Goal: Task Accomplishment & Management: Manage account settings

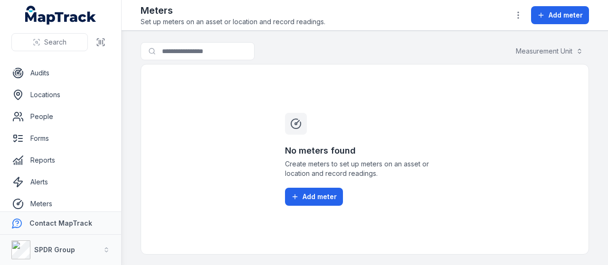
scroll to position [131, 0]
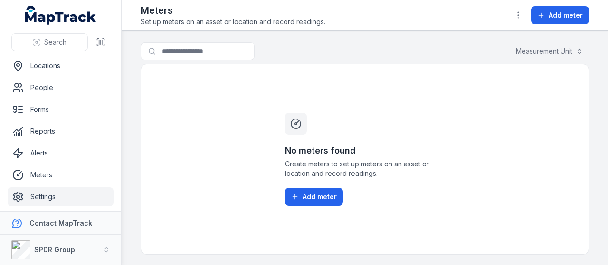
click at [75, 97] on ul "Dashboard Assets Parts/Inventory Assignments Reservations Audits Locations Peop…" at bounding box center [61, 65] width 106 height 281
click at [75, 95] on link "People" at bounding box center [61, 87] width 106 height 19
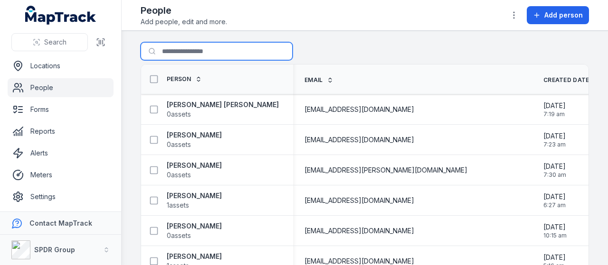
click at [198, 51] on input "Search for people" at bounding box center [217, 51] width 152 height 18
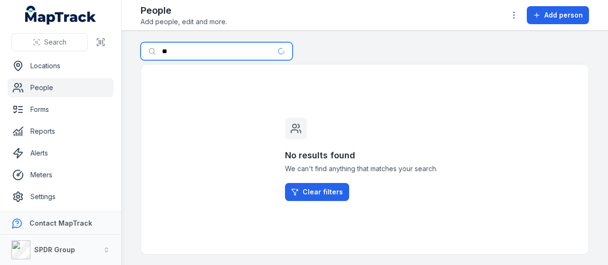
type input "*"
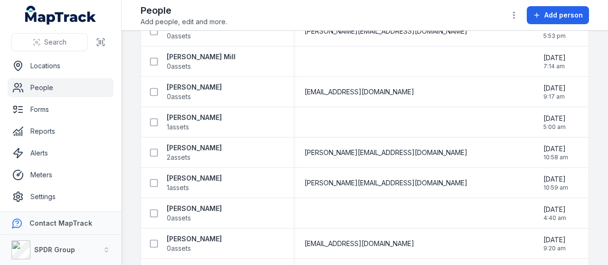
scroll to position [2548, 0]
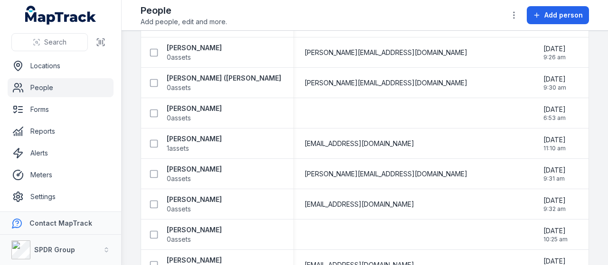
drag, startPoint x: 591, startPoint y: 223, endPoint x: 601, endPoint y: 223, distance: 10.0
click at [601, 223] on main "Search for people Person Email Created Date Updated Date [PERSON_NAME] [PERSON_…" at bounding box center [365, 148] width 486 height 235
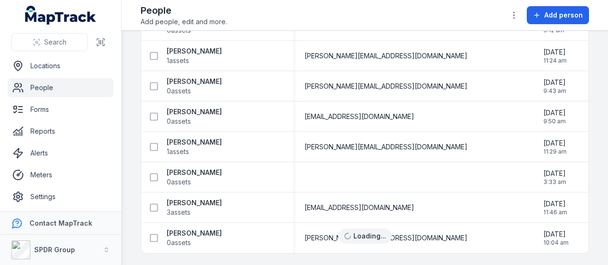
scroll to position [956, 0]
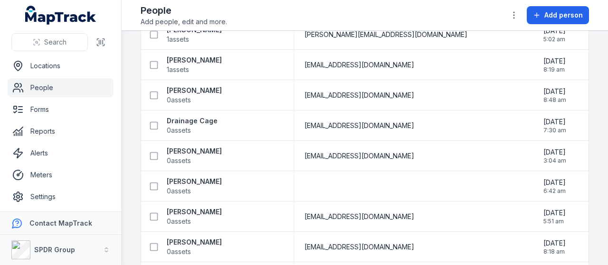
drag, startPoint x: 586, startPoint y: 86, endPoint x: 606, endPoint y: 102, distance: 26.0
click at [606, 102] on main "Search for people Person Email Created Date Updated Date [PERSON_NAME] [PERSON_…" at bounding box center [365, 148] width 486 height 235
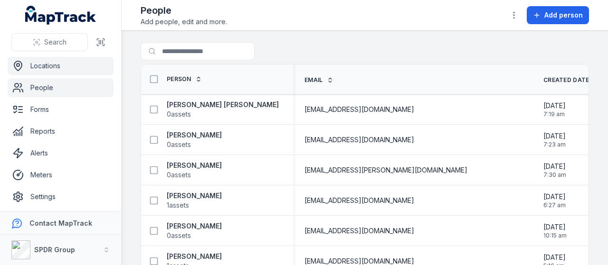
click at [89, 67] on link "Locations" at bounding box center [61, 65] width 106 height 19
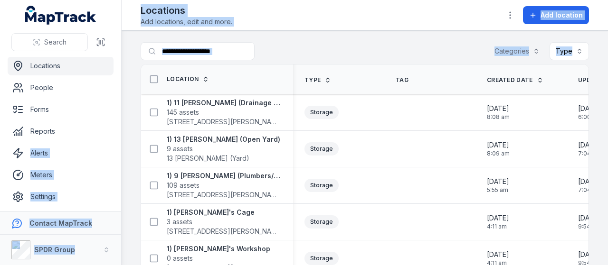
drag, startPoint x: 115, startPoint y: 146, endPoint x: 125, endPoint y: 138, distance: 12.2
click at [125, 138] on div "Search Dashboard Assets Parts/Inventory Assignments Reservations Audits Locatio…" at bounding box center [304, 132] width 608 height 265
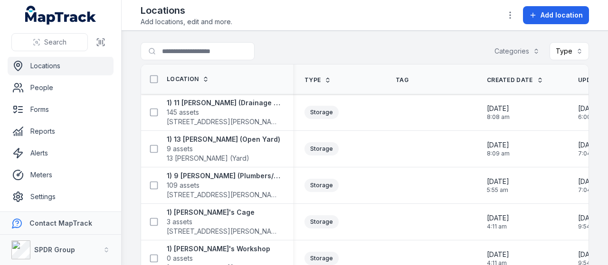
click at [113, 145] on nav "Dashboard Assets Parts/Inventory Assignments Reservations Audits Locations Peop…" at bounding box center [60, 134] width 121 height 155
drag, startPoint x: 121, startPoint y: 155, endPoint x: 117, endPoint y: 150, distance: 6.4
click at [117, 150] on div "Search Dashboard Assets Parts/Inventory Assignments Reservations Audits Locatio…" at bounding box center [61, 132] width 122 height 265
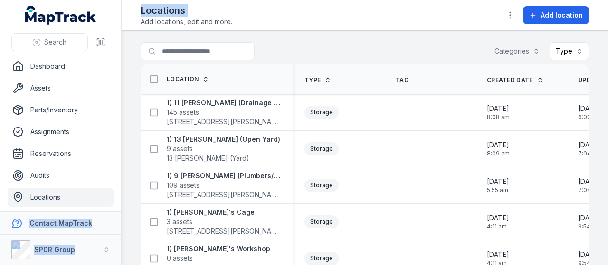
drag, startPoint x: 117, startPoint y: 150, endPoint x: 125, endPoint y: 29, distance: 121.8
click at [125, 29] on div "Search Dashboard Assets Parts/Inventory Assignments Reservations Audits Locatio…" at bounding box center [304, 132] width 608 height 265
click at [65, 63] on link "Dashboard" at bounding box center [61, 66] width 106 height 19
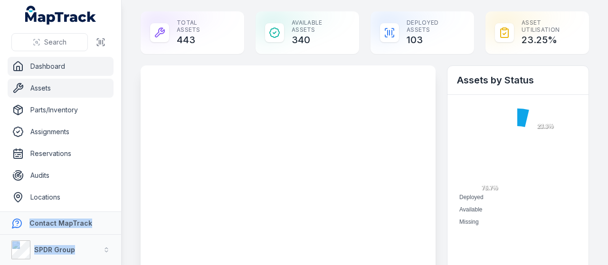
click at [58, 86] on link "Assets" at bounding box center [61, 88] width 106 height 19
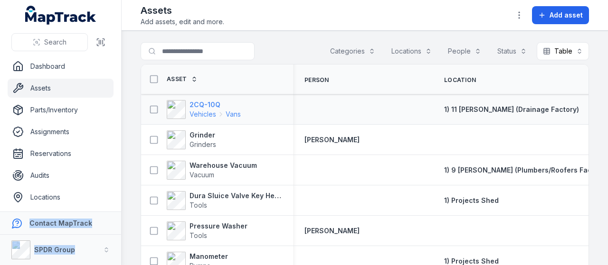
click at [208, 104] on strong "2CQ-10Q" at bounding box center [214, 104] width 51 height 9
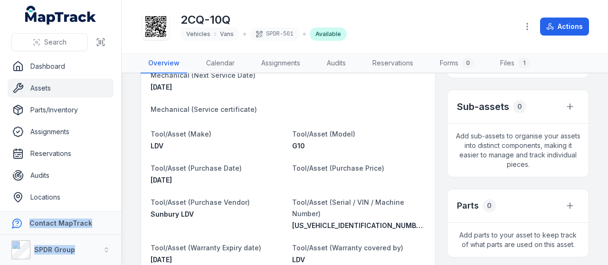
scroll to position [179, 0]
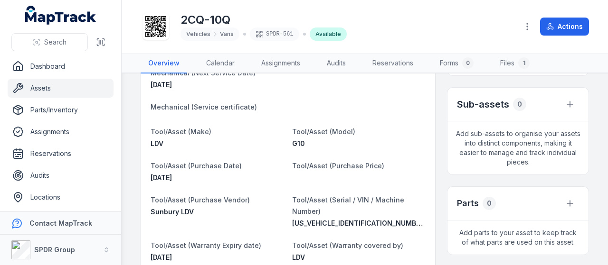
click at [379, 82] on dl "Category Vehicles Vans Description 2CQ-10Q Financial (Extension Date) Financial…" at bounding box center [287, 123] width 275 height 348
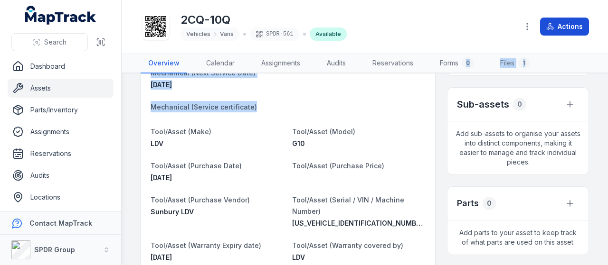
scroll to position [0, 0]
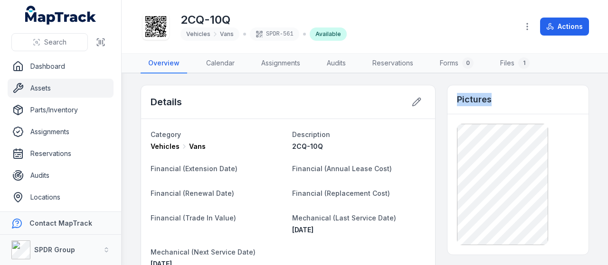
drag, startPoint x: 379, startPoint y: 82, endPoint x: 517, endPoint y: 77, distance: 137.3
click at [517, 77] on main "Details Category Vehicles Vans Description 2CQ-10Q Financial (Extension Date) F…" at bounding box center [365, 170] width 486 height 192
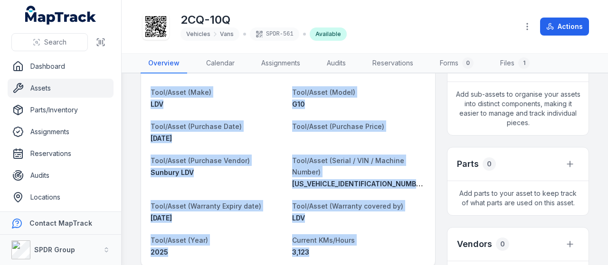
scroll to position [261, 0]
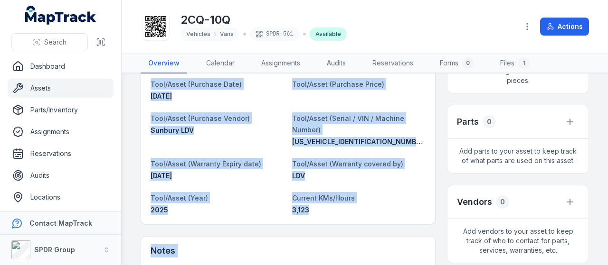
click at [285, 153] on dl "Category Vehicles Vans Description 2CQ-10Q Financial (Extension Date) Financial…" at bounding box center [287, 42] width 275 height 348
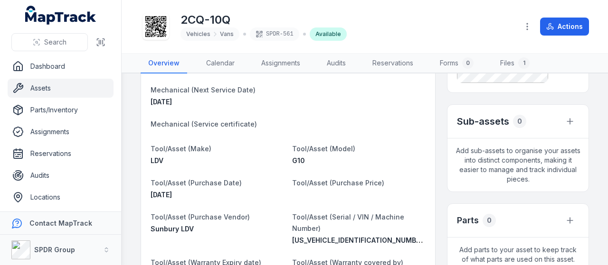
scroll to position [0, 0]
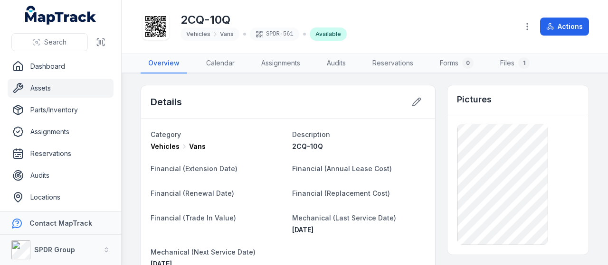
click at [66, 90] on link "Assets" at bounding box center [61, 88] width 106 height 19
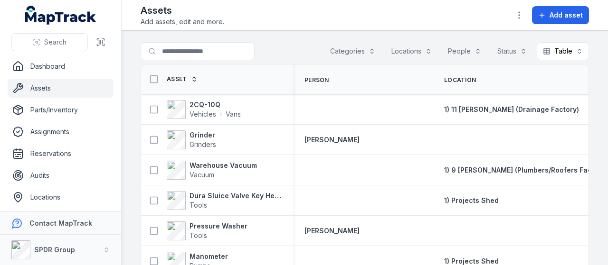
click at [604, 1] on header "Toggle Navigation Assets Add assets, edit and more. Add asset" at bounding box center [365, 15] width 486 height 31
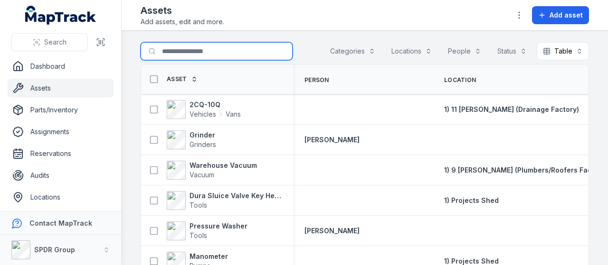
click at [225, 46] on input "Search for assets" at bounding box center [217, 51] width 152 height 18
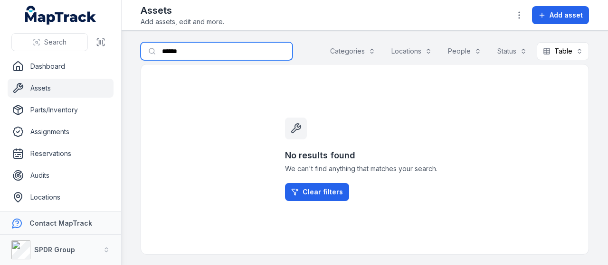
click at [201, 49] on input "******" at bounding box center [217, 51] width 152 height 18
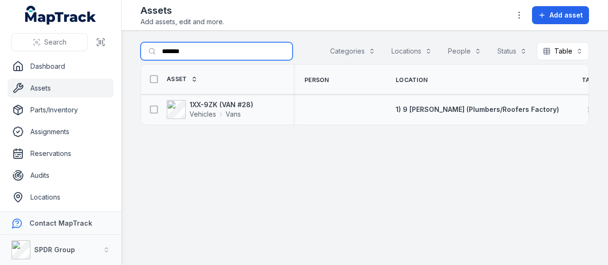
type input "*******"
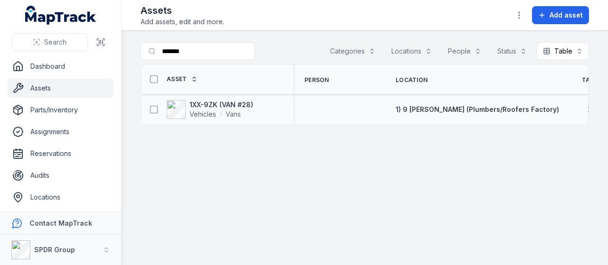
click at [265, 110] on div "1XX-9ZK (VAN #28) Vehicles Vans" at bounding box center [213, 109] width 137 height 19
click at [250, 113] on span "Vehicles Vans" at bounding box center [221, 114] width 64 height 9
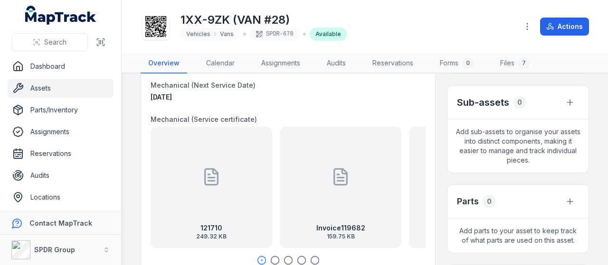
scroll to position [189, 0]
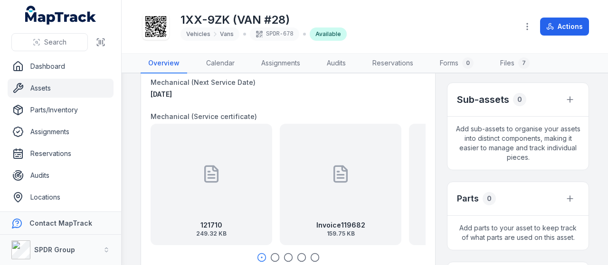
click at [350, 163] on div "Invoice119682 159.75 KB" at bounding box center [341, 185] width 122 height 122
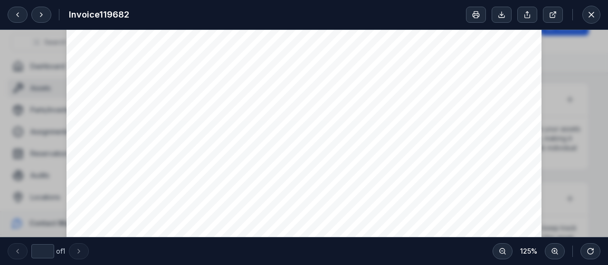
scroll to position [107, 0]
click at [545, 138] on div "[PERSON_NAME] Sunbury Tyrepower [GEOGRAPHIC_DATA] [GEOGRAPHIC_DATA][STREET_ADDR…" at bounding box center [304, 237] width 608 height 629
click at [591, 19] on button at bounding box center [591, 15] width 18 height 18
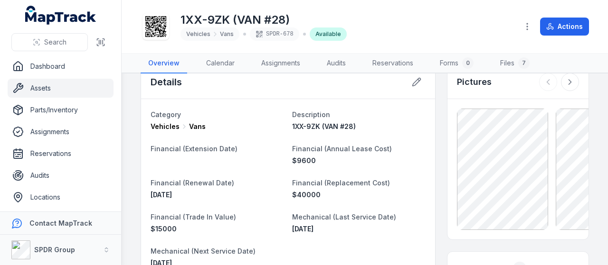
scroll to position [0, 0]
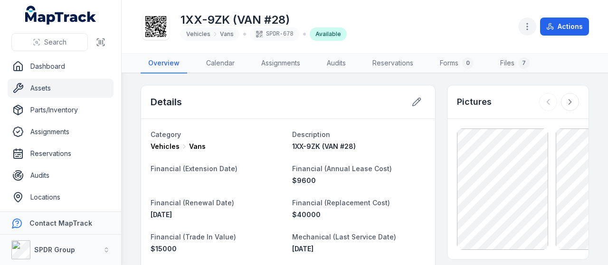
drag, startPoint x: 538, startPoint y: 35, endPoint x: 526, endPoint y: 25, distance: 15.8
click at [526, 25] on div "Actions" at bounding box center [553, 27] width 71 height 18
click at [526, 25] on icon "button" at bounding box center [526, 26] width 9 height 9
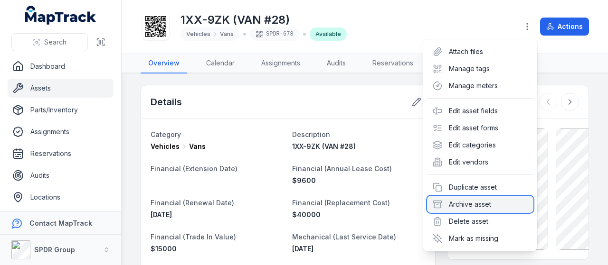
click at [473, 205] on div "Archive asset" at bounding box center [480, 204] width 106 height 17
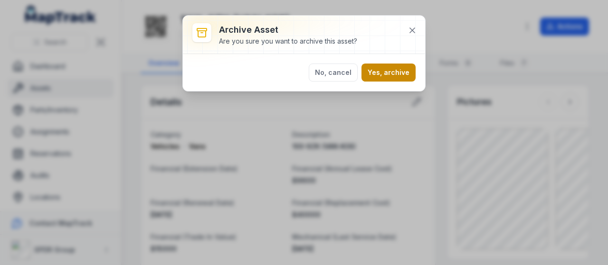
click at [387, 67] on button "Yes, archive" at bounding box center [388, 73] width 54 height 18
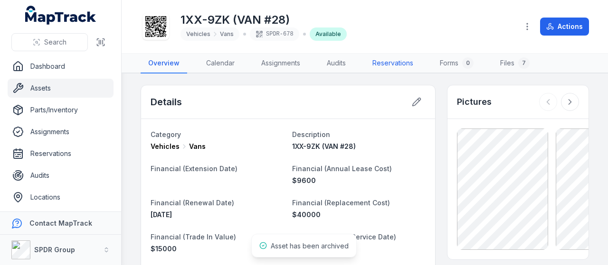
click at [396, 71] on link "Reservations" at bounding box center [393, 64] width 56 height 20
